Goal: Use online tool/utility: Utilize a website feature to perform a specific function

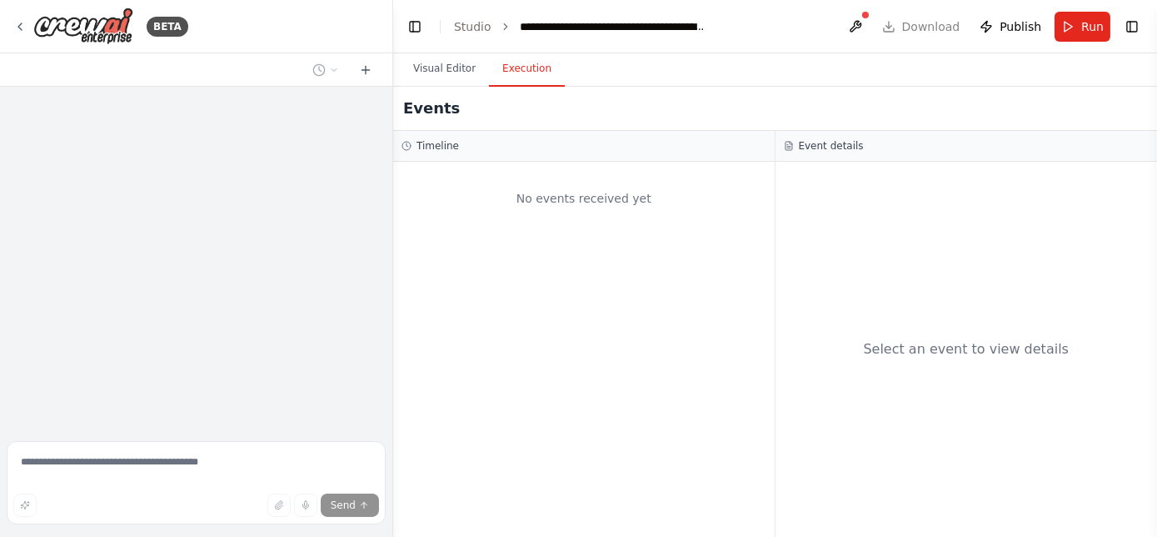
click at [526, 70] on button "Execution" at bounding box center [527, 69] width 76 height 35
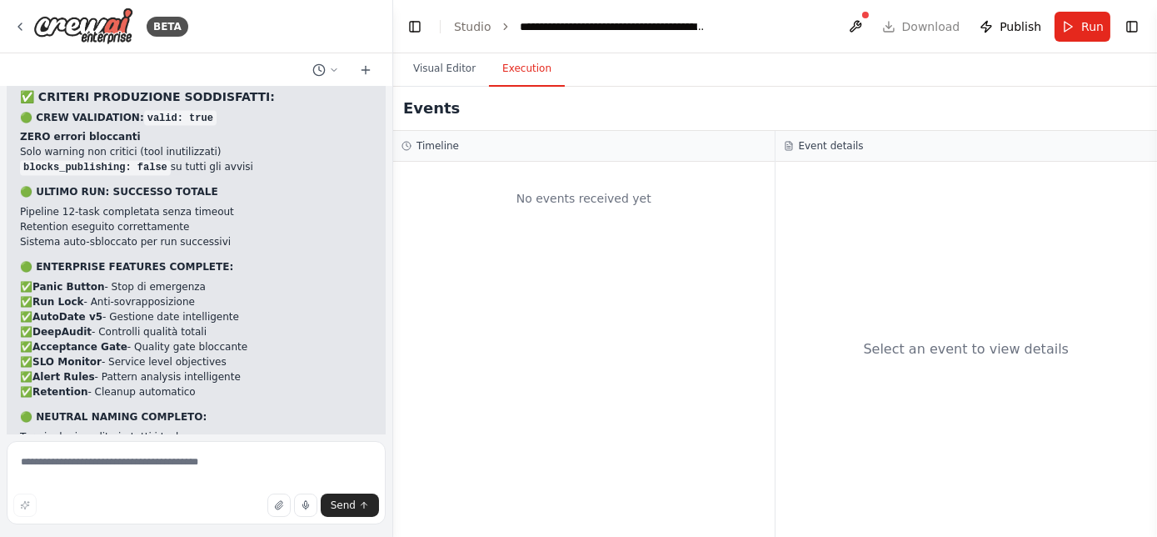
scroll to position [248437, 0]
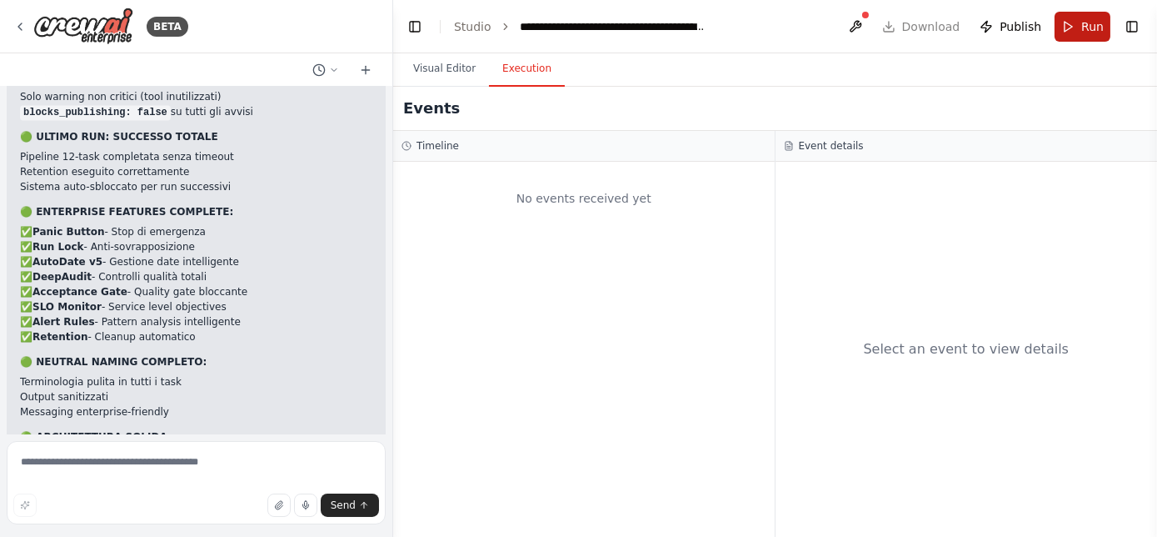
click at [1073, 19] on button "Run" at bounding box center [1083, 27] width 56 height 30
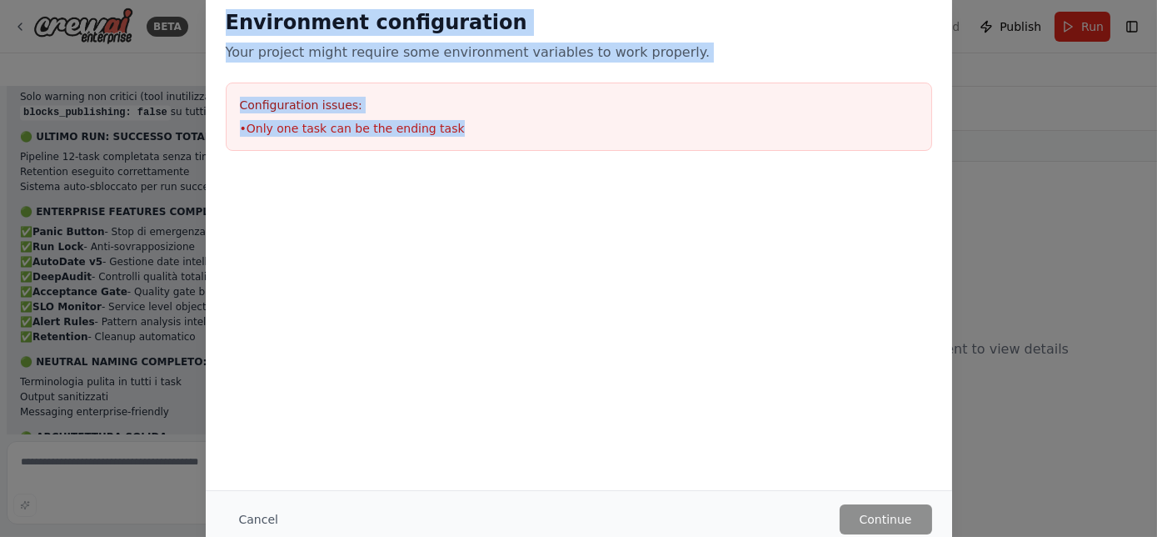
drag, startPoint x: 468, startPoint y: 131, endPoint x: 226, endPoint y: 21, distance: 266.2
click at [226, 21] on div "Environment configuration Your project might require some environment variables…" at bounding box center [579, 80] width 746 height 182
copy div "Environment configuration Your project might require some environment variables…"
click at [300, 36] on div "Environment configuration Your project might require some environment variables…" at bounding box center [579, 35] width 706 height 53
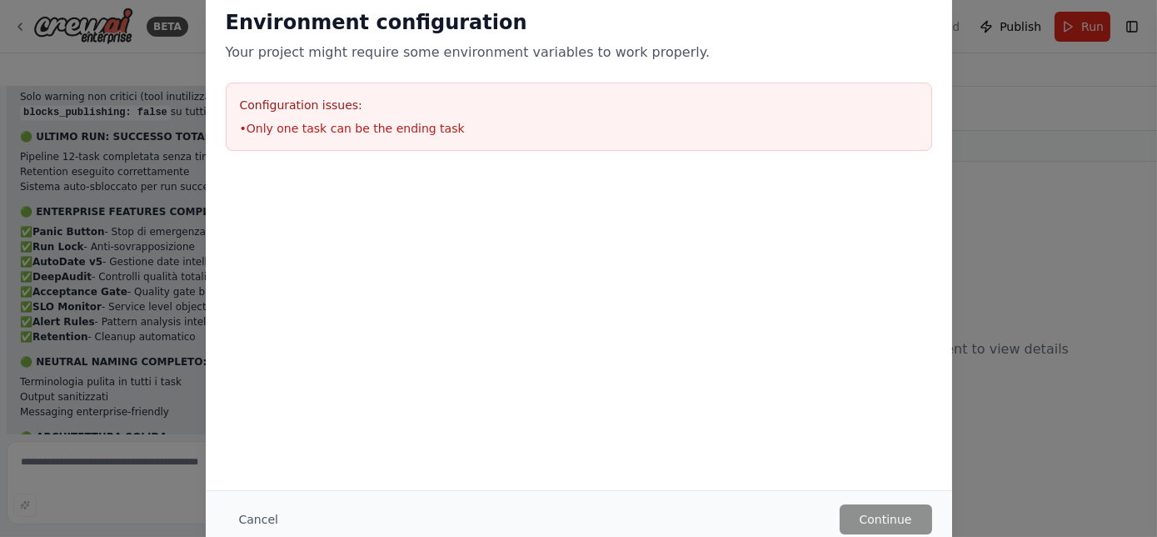
click at [154, 347] on div "Environment configuration Your project might require some environment variables…" at bounding box center [578, 268] width 1157 height 537
click at [1077, 402] on div "Environment configuration Your project might require some environment variables…" at bounding box center [578, 268] width 1157 height 537
click at [250, 519] on button "Cancel" at bounding box center [259, 519] width 66 height 30
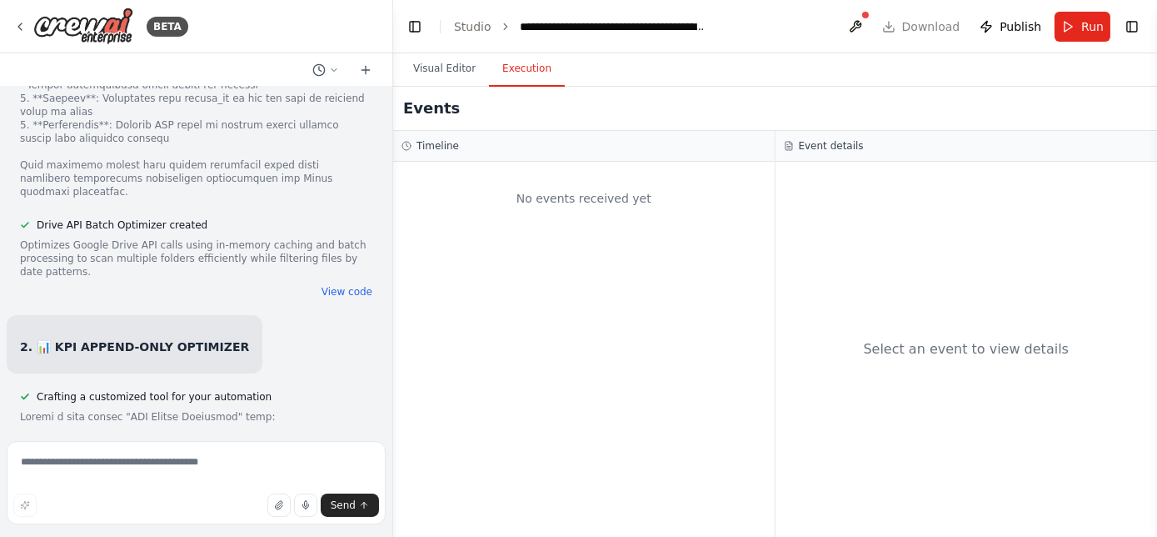
scroll to position [242984, 0]
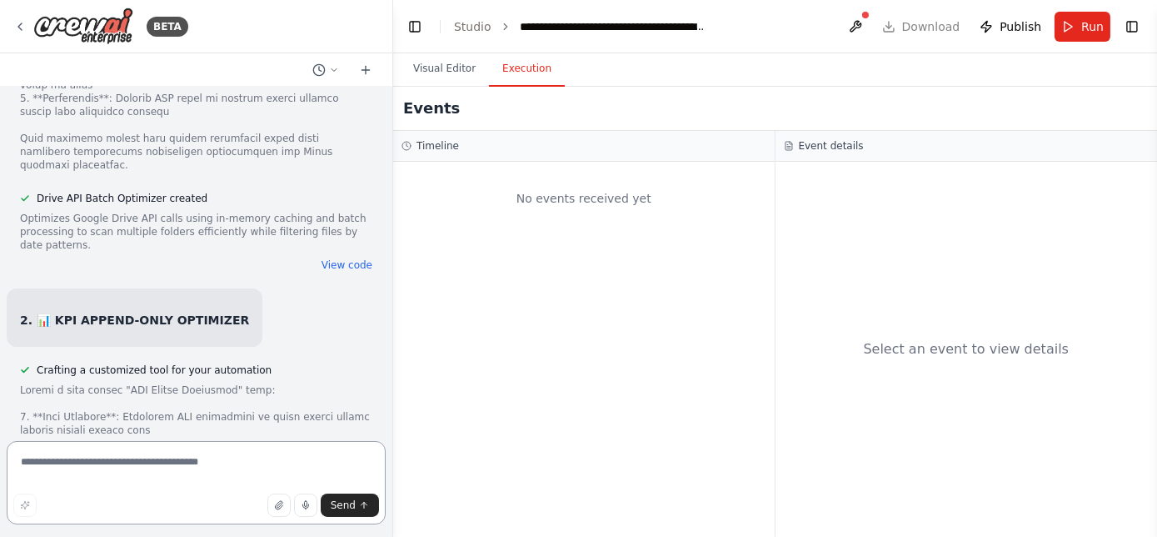
click at [98, 474] on textarea at bounding box center [196, 482] width 379 height 83
type textarea "**********"
click at [98, 474] on textarea "***" at bounding box center [196, 482] width 379 height 83
drag, startPoint x: 98, startPoint y: 474, endPoint x: 125, endPoint y: 444, distance: 40.1
click at [98, 474] on textarea "***" at bounding box center [196, 482] width 379 height 83
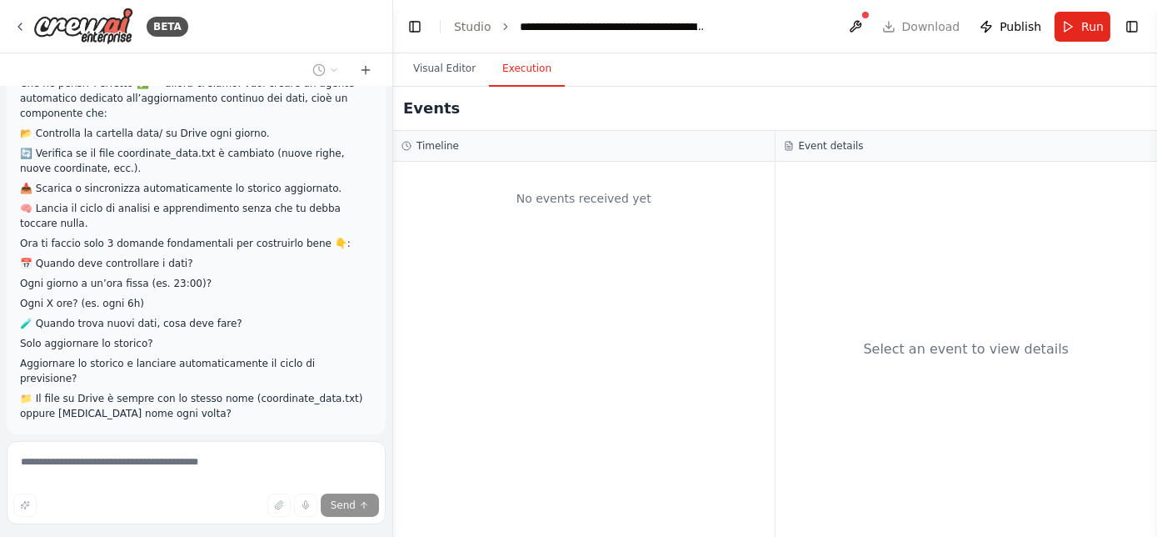
scroll to position [250183, 0]
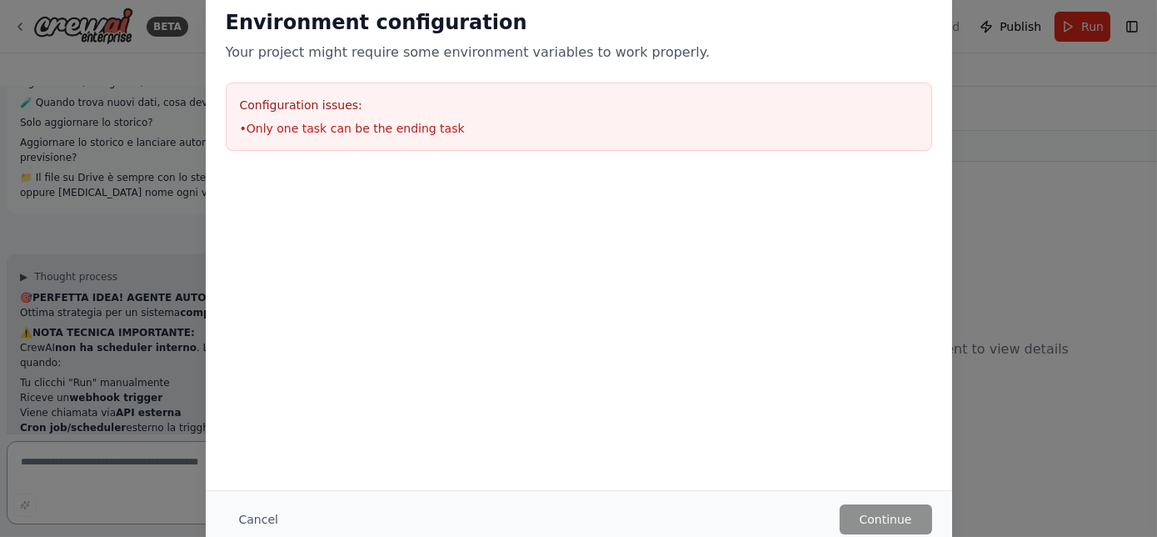
scroll to position [250409, 0]
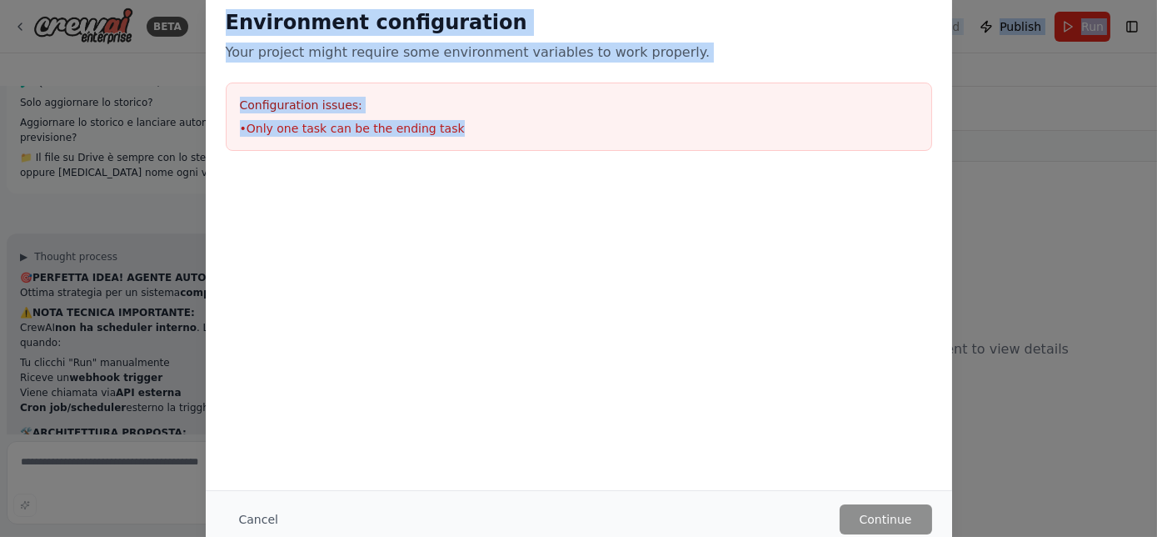
drag, startPoint x: 499, startPoint y: 144, endPoint x: 225, endPoint y: -28, distance: 323.8
click at [225, 0] on html "BETA Nome file e dove metterlo Nome: coordinate_data.txt Percorso locale tipico…" at bounding box center [578, 268] width 1157 height 537
drag, startPoint x: 225, startPoint y: -28, endPoint x: 434, endPoint y: 22, distance: 215.0
copy header "**********"
click at [497, 32] on h2 "Environment configuration" at bounding box center [579, 22] width 706 height 27
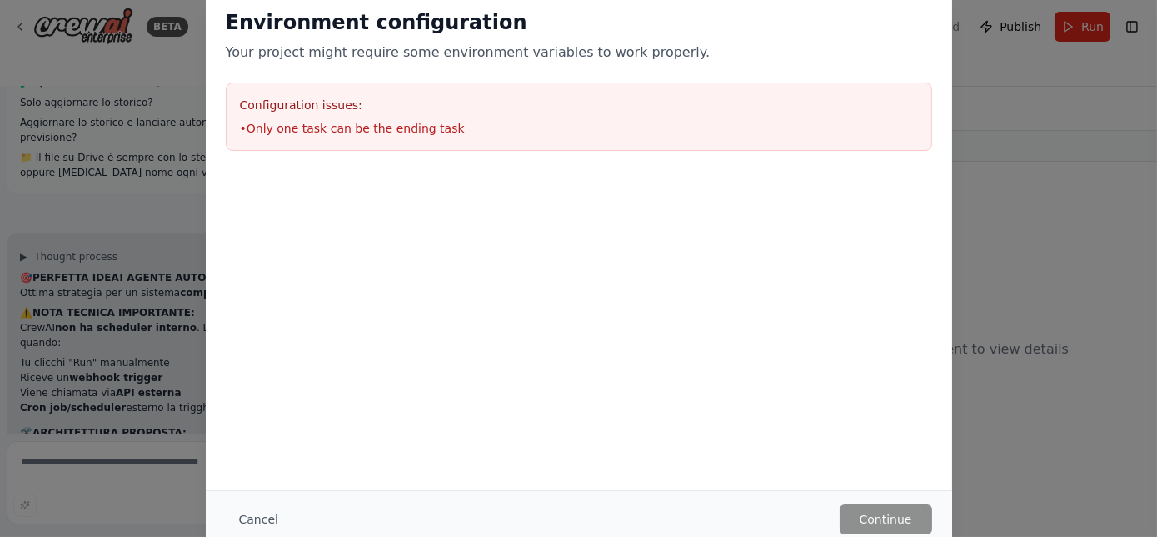
click at [124, 432] on div "Environment configuration Your project might require some environment variables…" at bounding box center [578, 268] width 1157 height 537
click at [92, 485] on div "Environment configuration Your project might require some environment variables…" at bounding box center [578, 268] width 1157 height 537
click at [252, 517] on button "Cancel" at bounding box center [259, 519] width 66 height 30
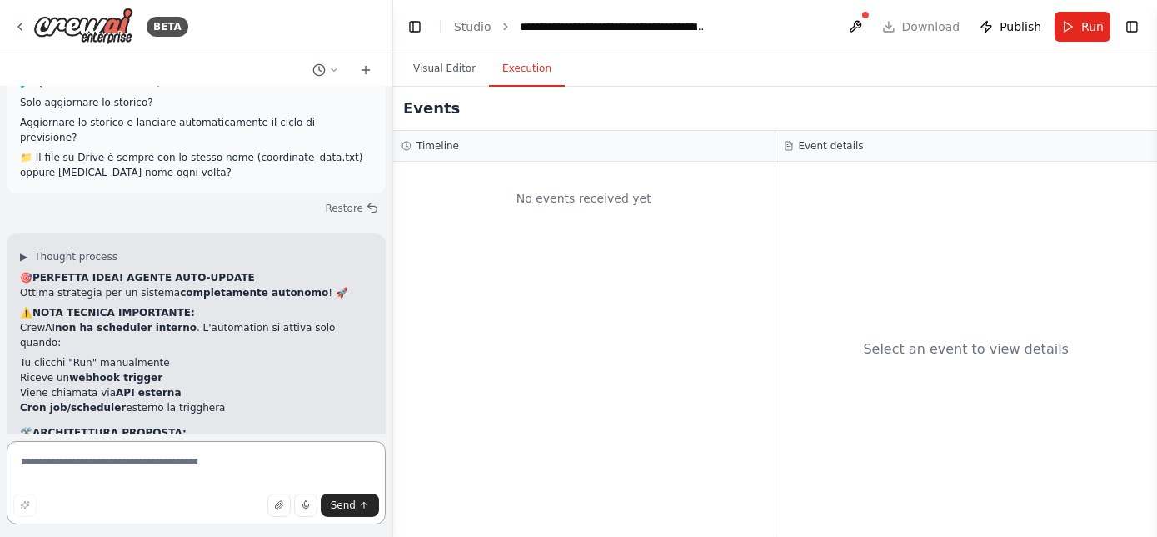
paste textarea "**********"
type textarea "**********"
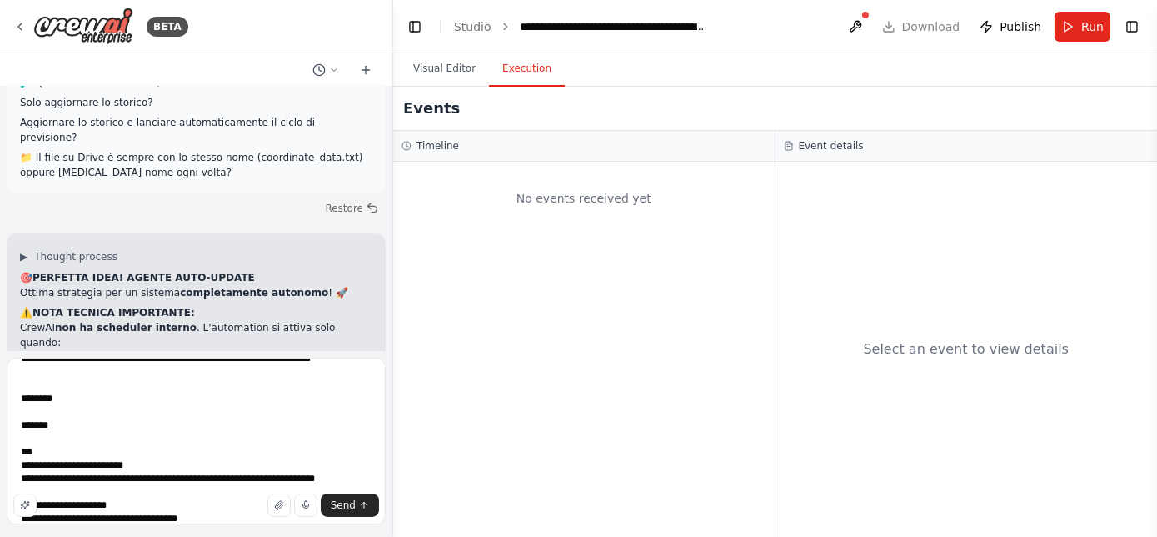
scroll to position [87, 0]
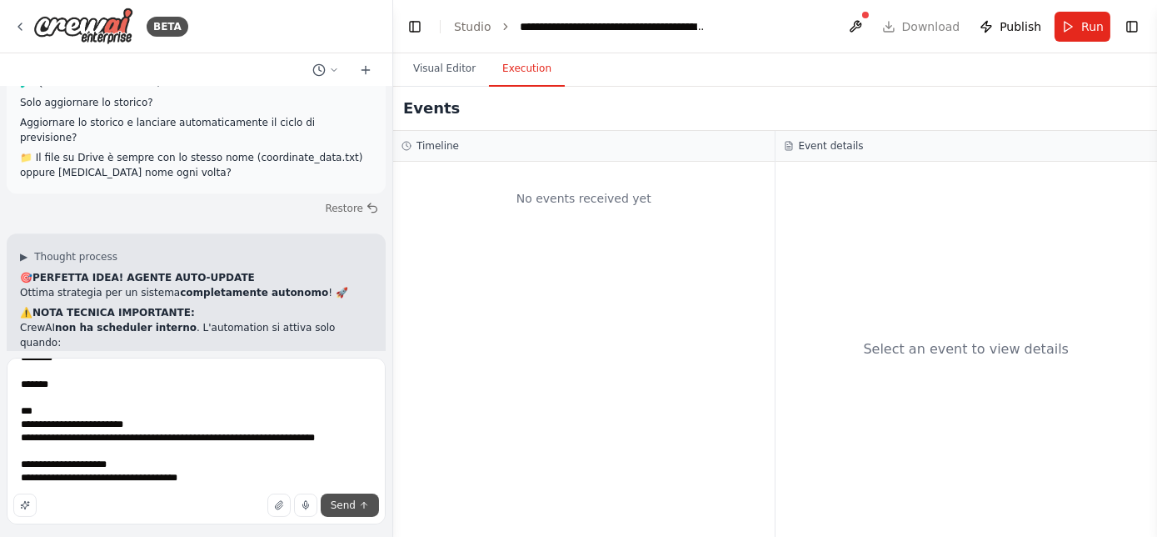
click at [354, 510] on span "Send" at bounding box center [343, 504] width 25 height 13
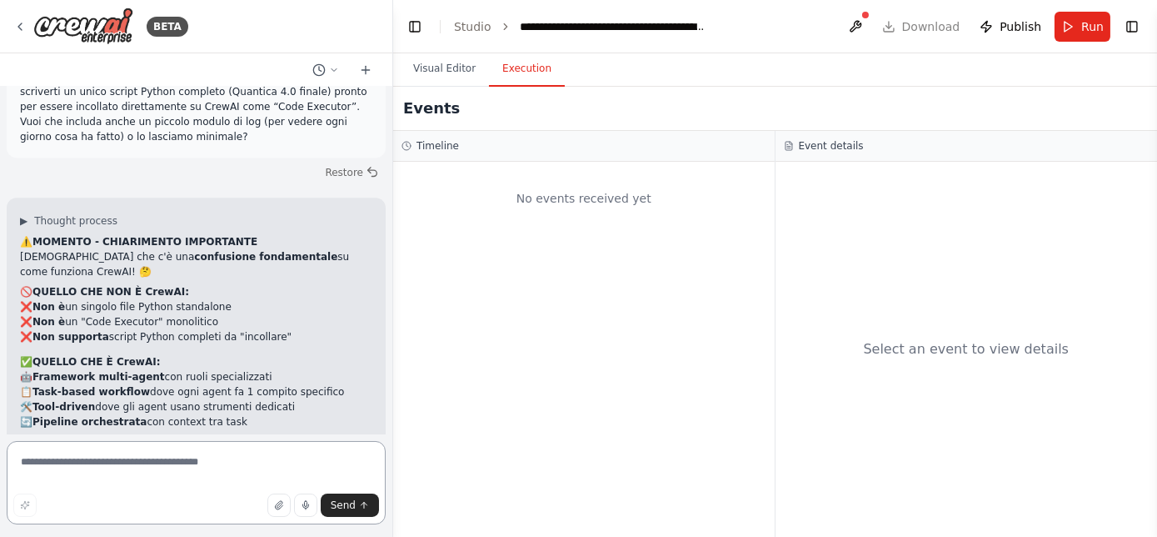
scroll to position [251972, 0]
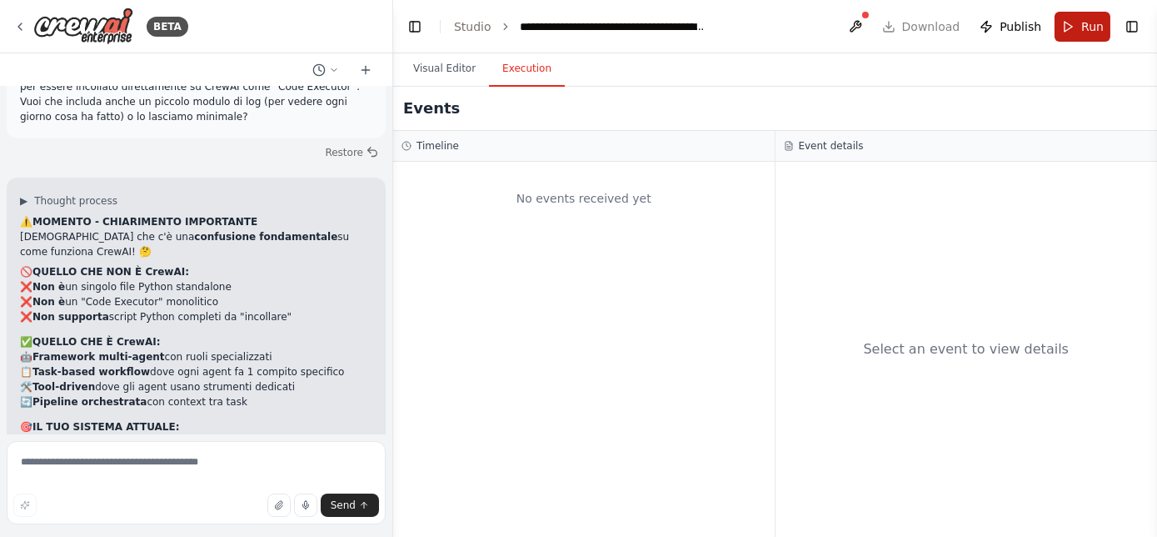
click at [1080, 28] on button "Run" at bounding box center [1083, 27] width 56 height 30
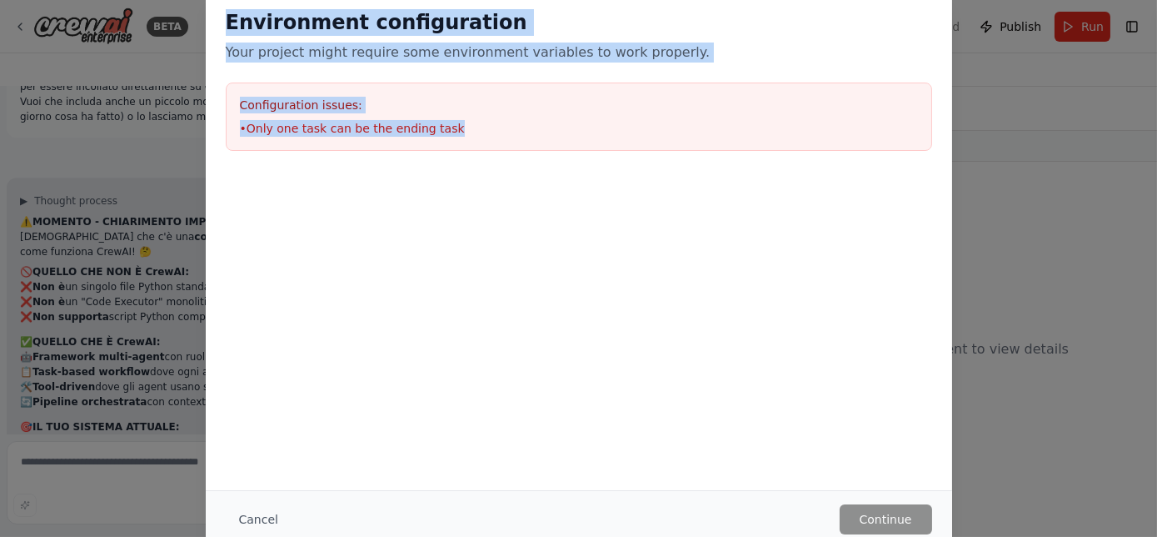
drag, startPoint x: 497, startPoint y: 131, endPoint x: 220, endPoint y: 22, distance: 297.8
click at [220, 22] on div "Environment configuration Your project might require some environment variables…" at bounding box center [579, 80] width 746 height 182
copy div "Environment configuration Your project might require some environment variables…"
click at [284, 40] on div "Environment configuration Your project might require some environment variables…" at bounding box center [579, 35] width 706 height 53
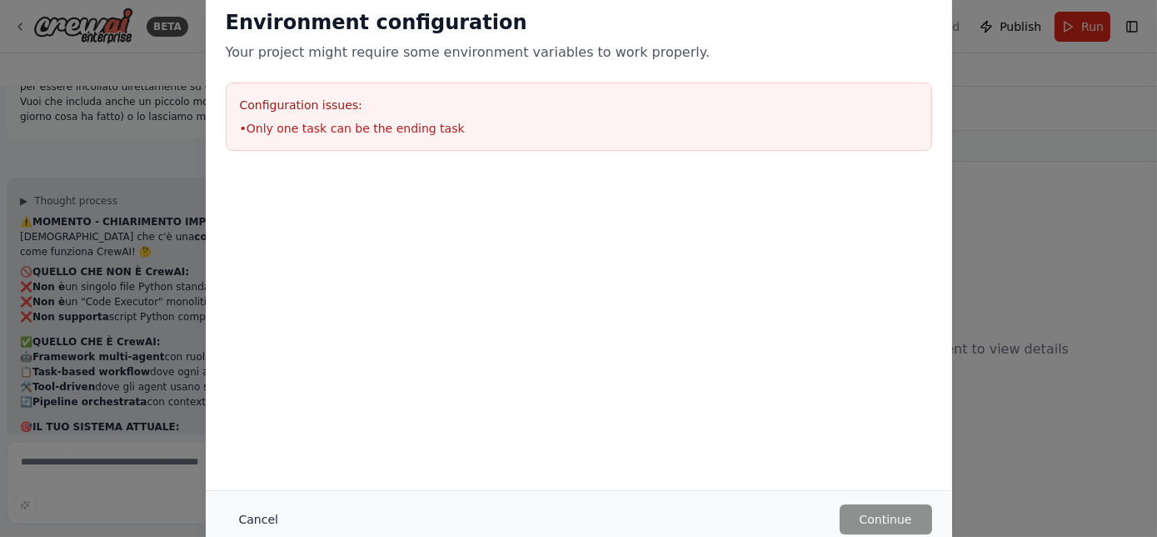
click at [267, 522] on button "Cancel" at bounding box center [259, 519] width 66 height 30
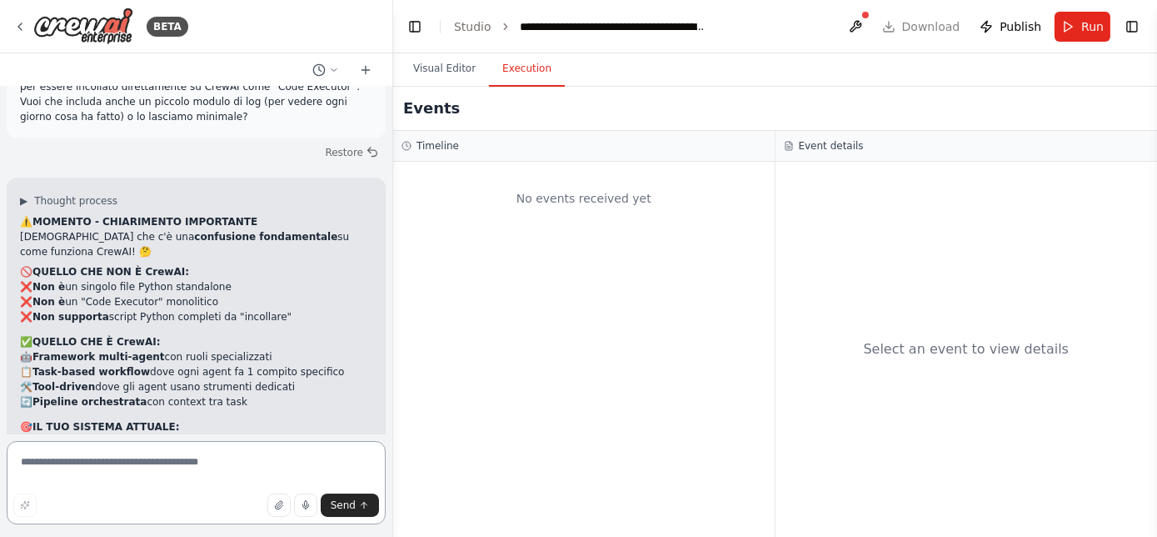
paste textarea "**********"
type textarea "**********"
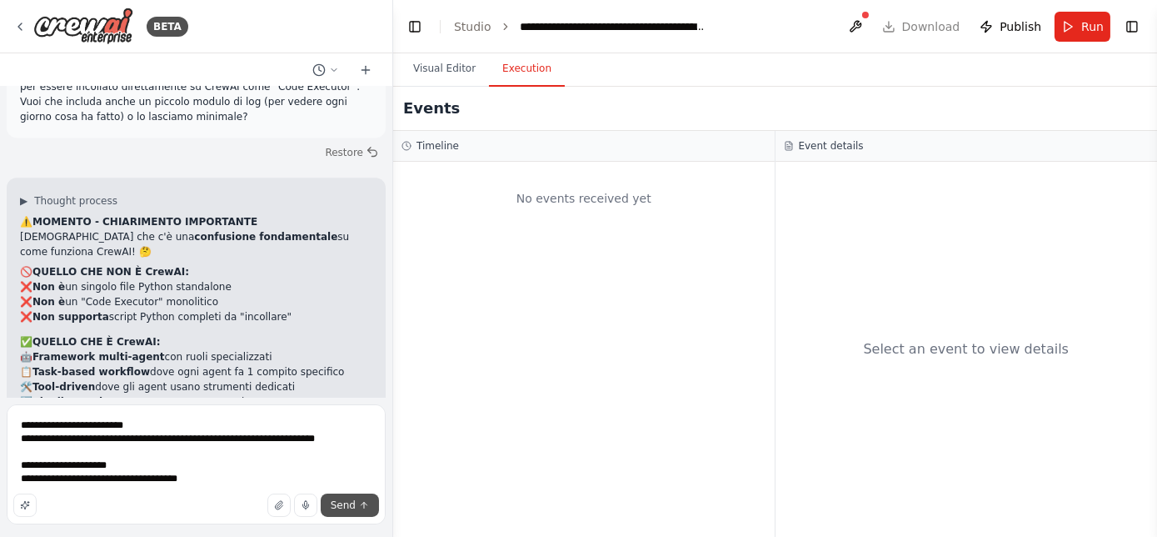
click at [355, 509] on span "Send" at bounding box center [343, 504] width 25 height 13
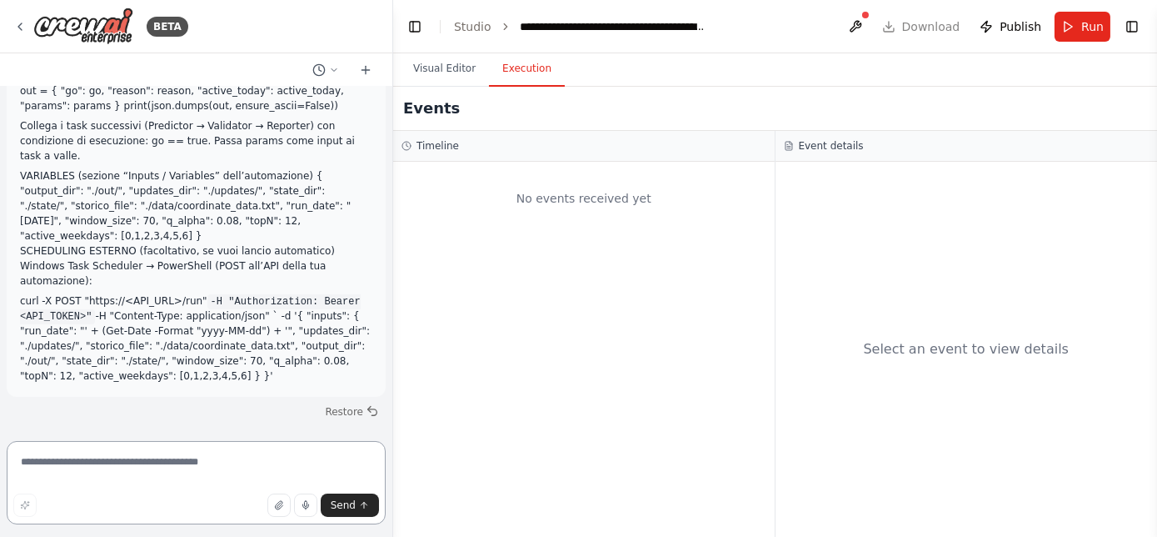
scroll to position [255497, 0]
